Goal: Task Accomplishment & Management: Use online tool/utility

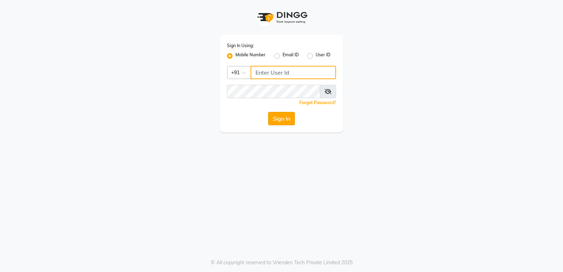
type input "9854547373"
click at [273, 123] on button "Sign In" at bounding box center [281, 118] width 27 height 13
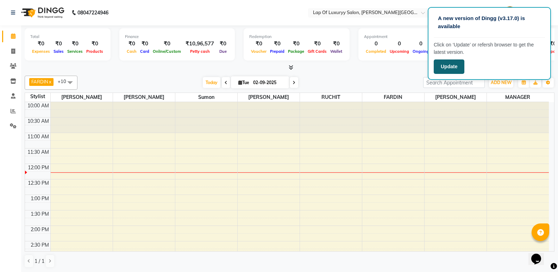
click at [445, 71] on button "Update" at bounding box center [449, 67] width 31 height 14
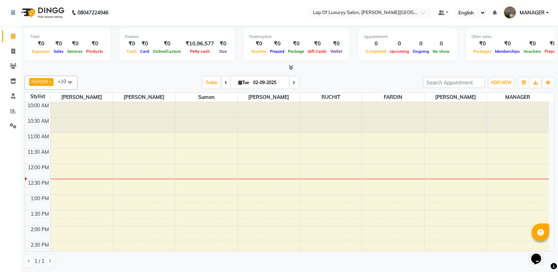
scroll to position [0, 0]
